Goal: Contribute content

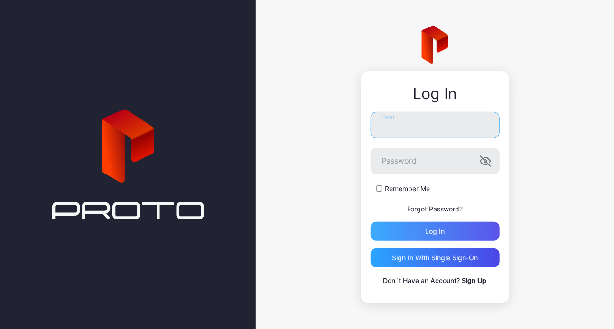
type input "**********"
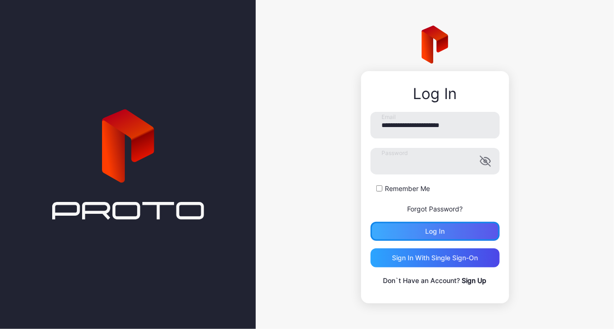
click at [411, 235] on div "Log in" at bounding box center [435, 231] width 129 height 19
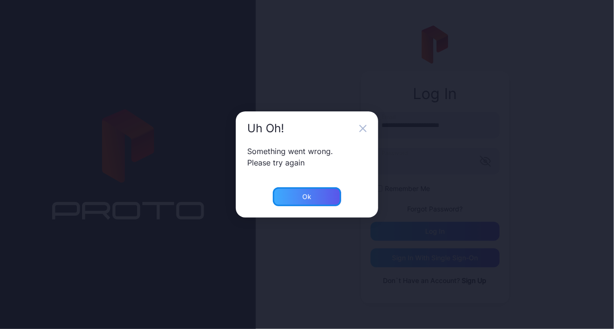
click at [326, 204] on div "Ok" at bounding box center [307, 196] width 68 height 19
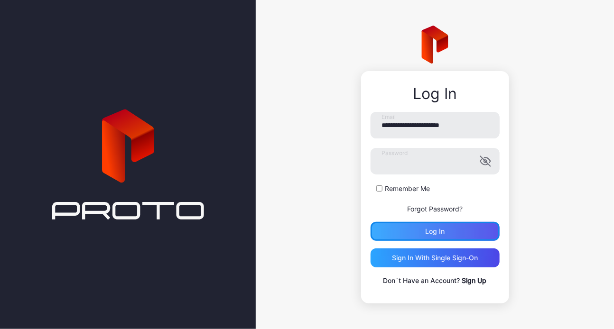
click at [436, 232] on div "Log in" at bounding box center [434, 232] width 19 height 8
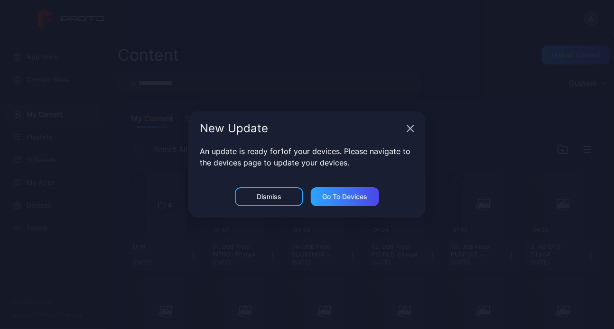
click at [415, 131] on div "New Update" at bounding box center [306, 129] width 237 height 34
click at [412, 133] on div "New Update" at bounding box center [306, 129] width 237 height 34
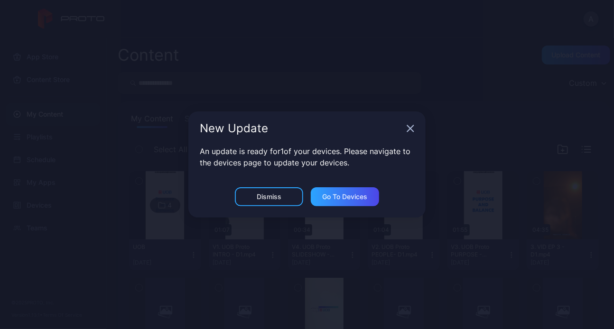
click at [410, 128] on icon "button" at bounding box center [411, 129] width 6 height 6
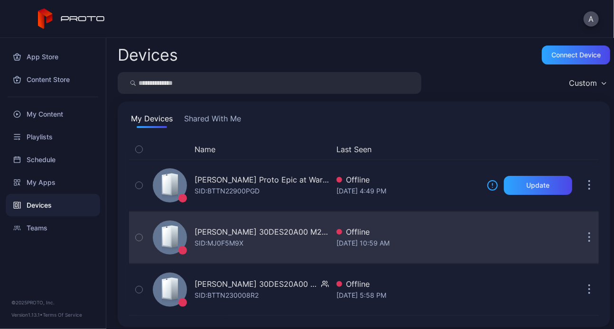
click at [580, 235] on button "button" at bounding box center [589, 237] width 19 height 19
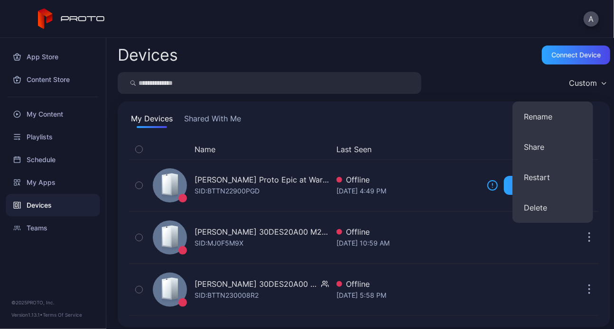
click at [365, 118] on div "My Devices Shared With Me" at bounding box center [364, 120] width 470 height 15
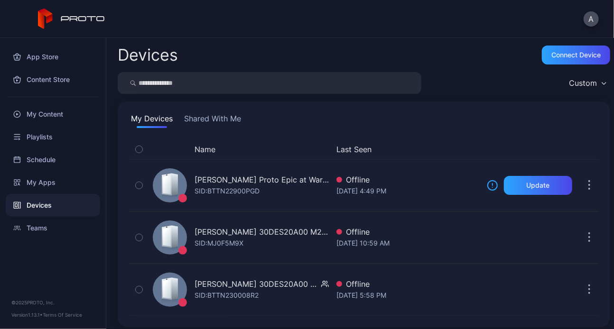
scroll to position [5, 0]
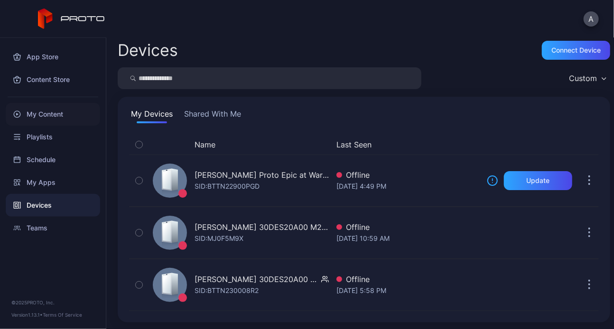
click at [57, 107] on div "My Content" at bounding box center [53, 114] width 94 height 23
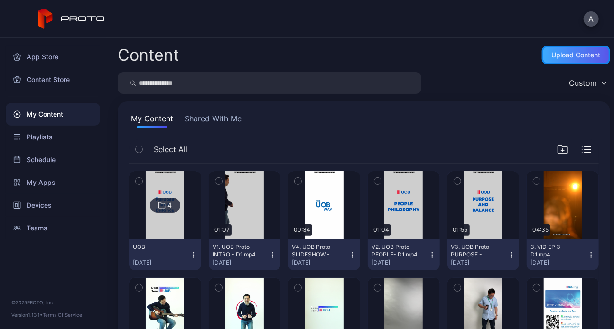
click at [567, 56] on div "Upload Content" at bounding box center [576, 55] width 49 height 8
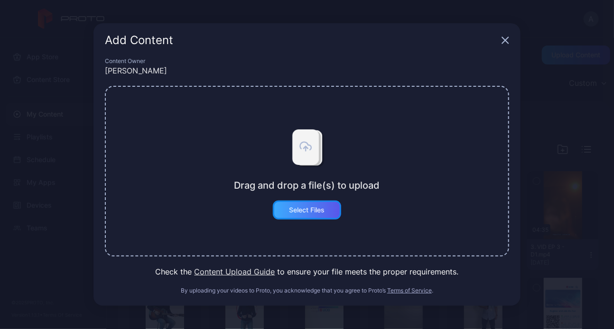
click at [305, 212] on div "Select Files" at bounding box center [307, 210] width 36 height 8
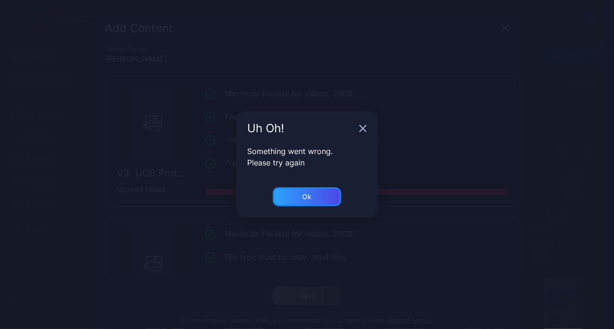
click at [327, 194] on div "Ok" at bounding box center [307, 196] width 68 height 19
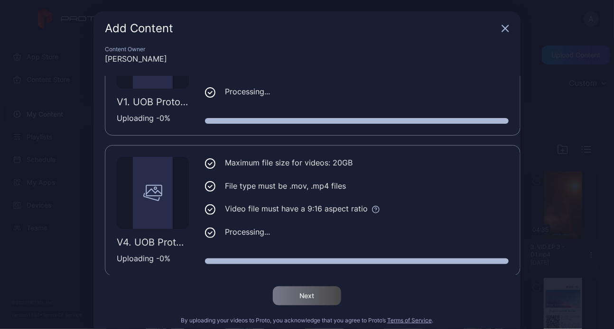
scroll to position [18, 0]
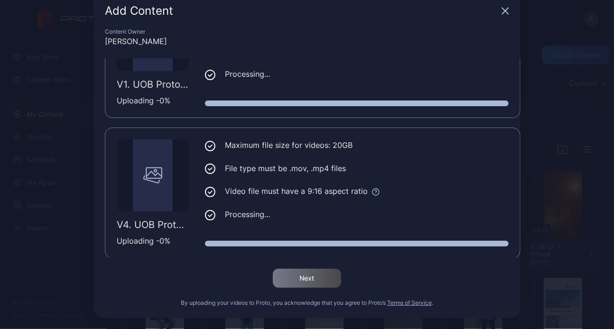
click at [502, 7] on icon "button" at bounding box center [506, 11] width 8 height 8
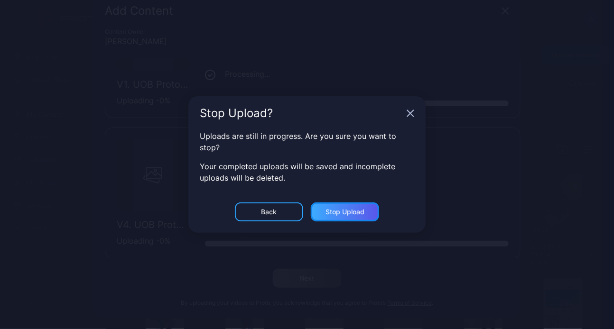
click at [340, 212] on div "Stop Upload" at bounding box center [345, 212] width 39 height 8
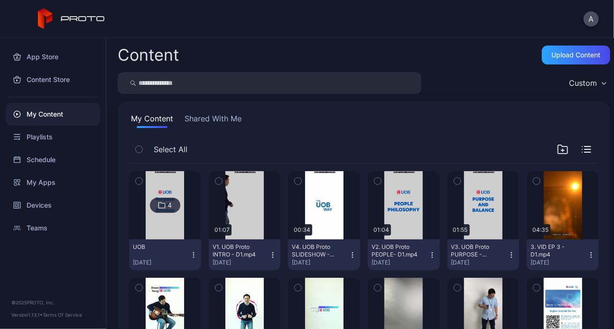
click at [165, 202] on icon at bounding box center [162, 205] width 8 height 11
click at [552, 57] on div "Upload Content" at bounding box center [576, 55] width 49 height 8
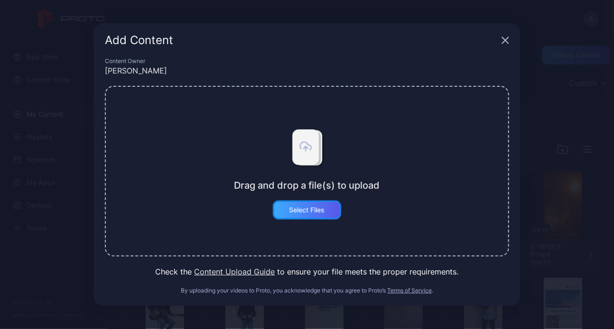
click at [293, 210] on div "Select Files" at bounding box center [307, 210] width 36 height 8
